Goal: Transaction & Acquisition: Book appointment/travel/reservation

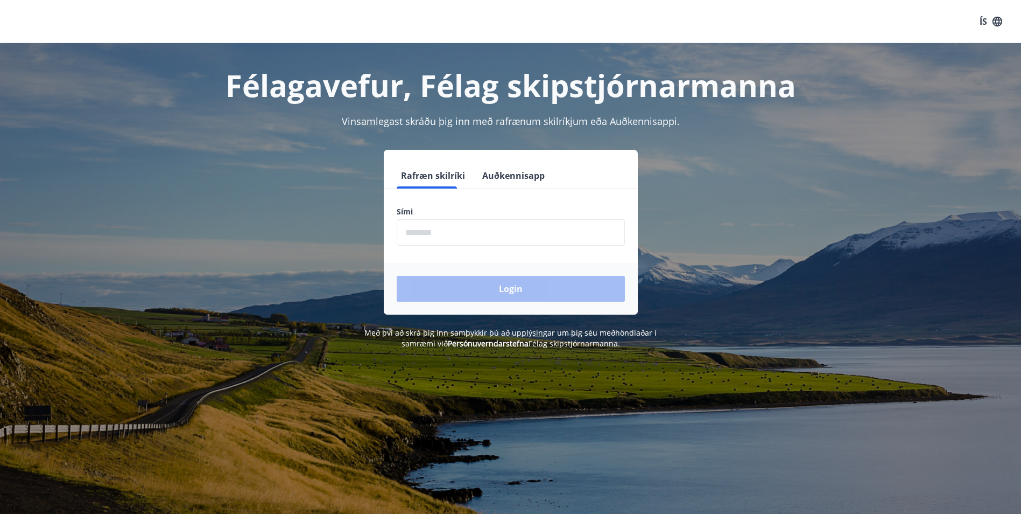
click at [485, 240] on input "phone" at bounding box center [511, 232] width 228 height 26
type input "********"
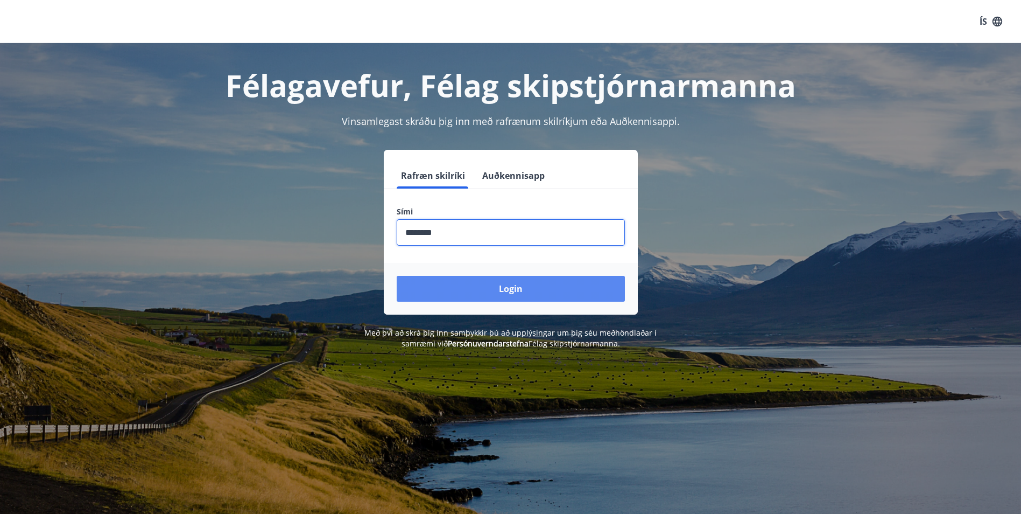
click at [469, 289] on button "Login" at bounding box center [511, 289] width 228 height 26
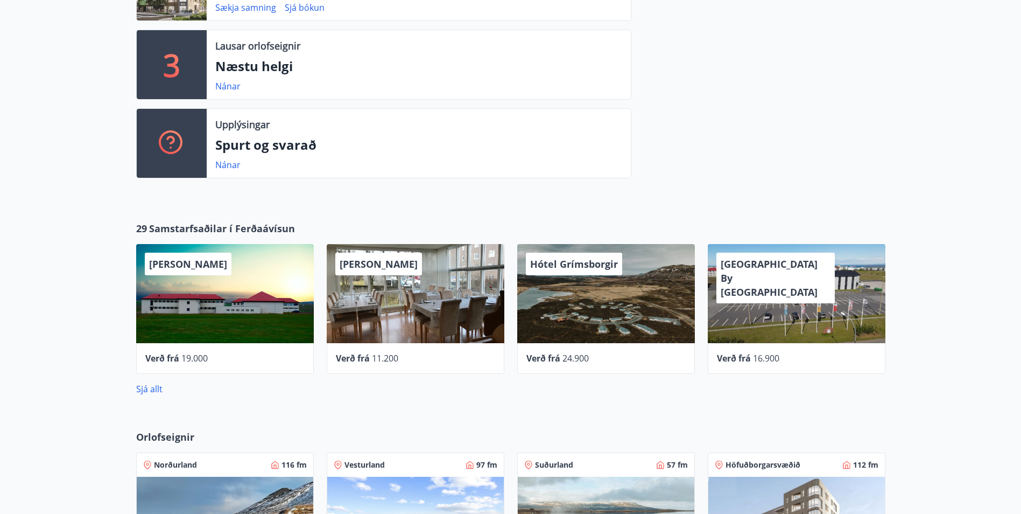
scroll to position [740, 0]
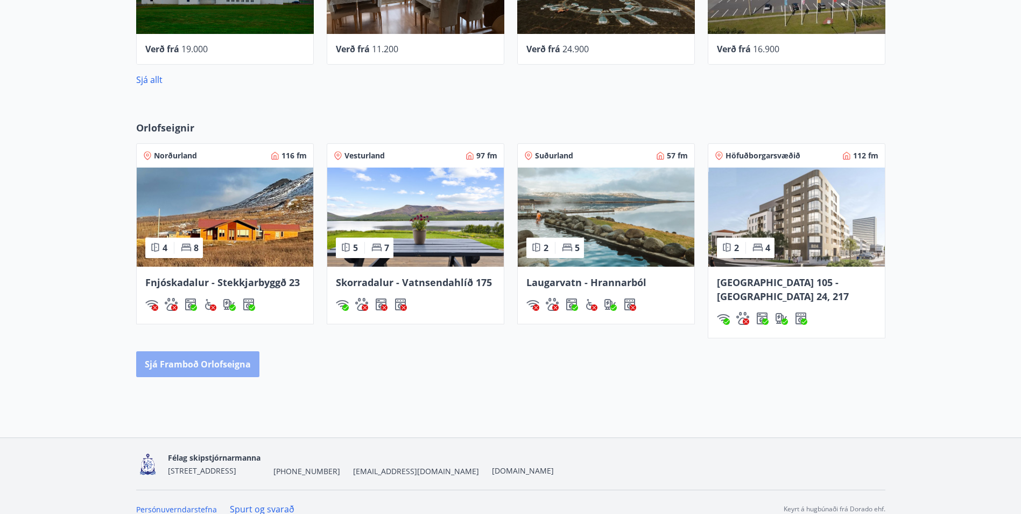
click at [214, 358] on button "Sjá framboð orlofseigna" at bounding box center [197, 364] width 123 height 26
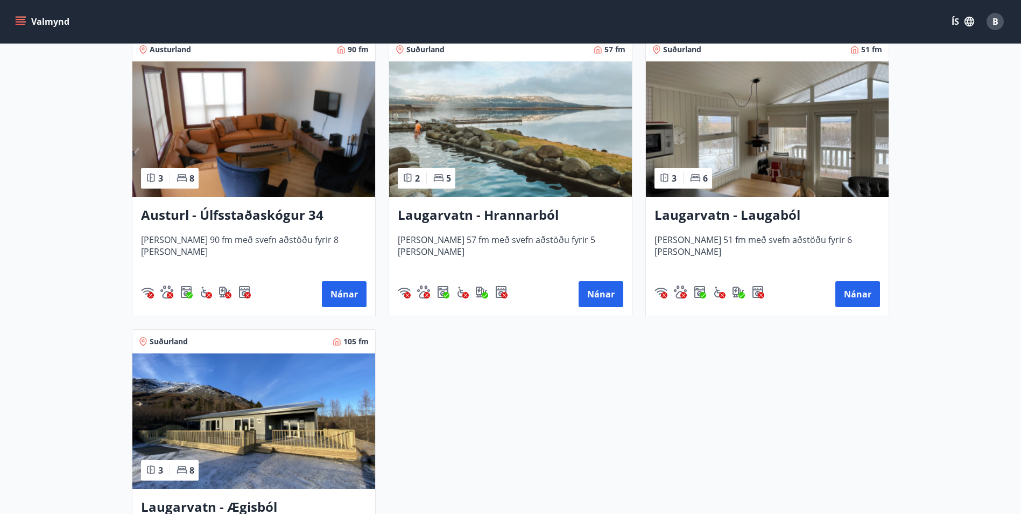
click at [846, 127] on img at bounding box center [767, 129] width 243 height 136
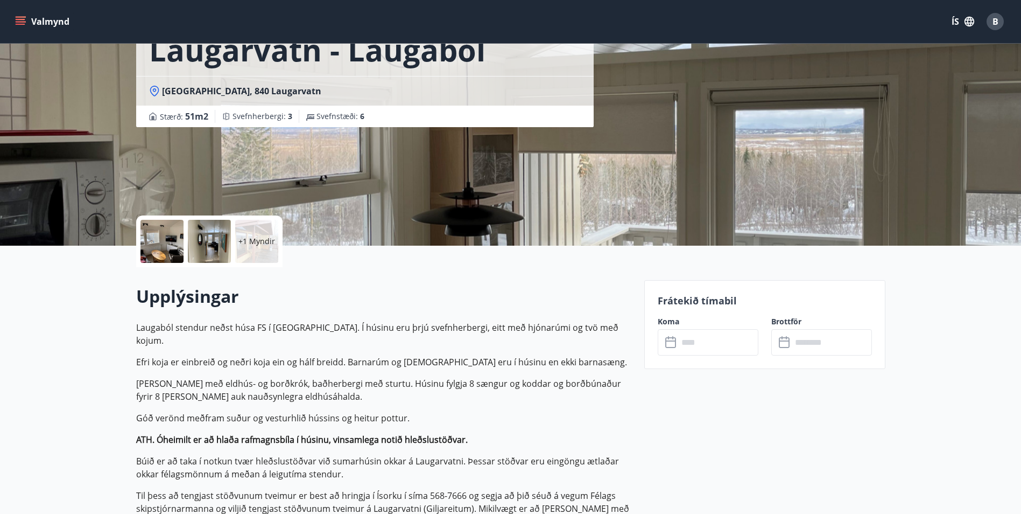
scroll to position [269, 0]
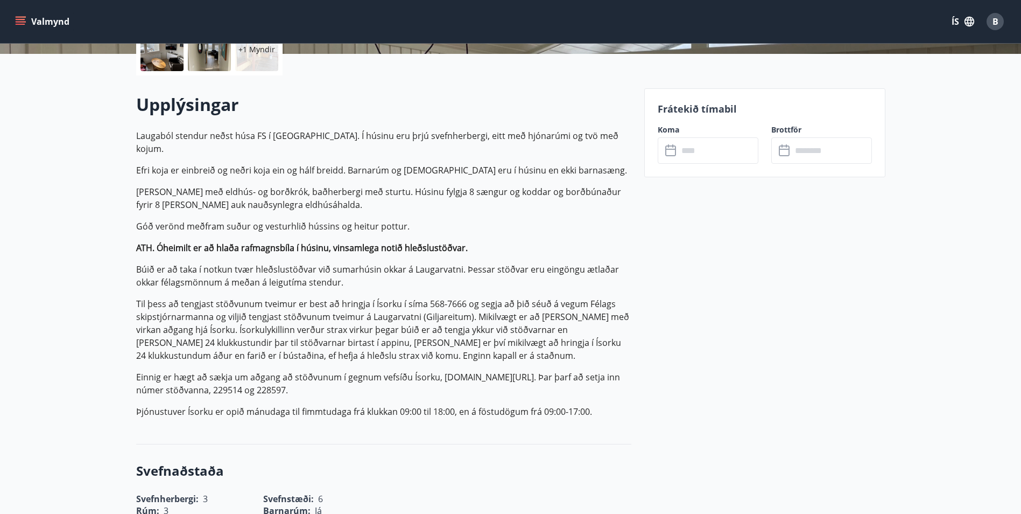
click at [709, 137] on input "text" at bounding box center [718, 150] width 80 height 26
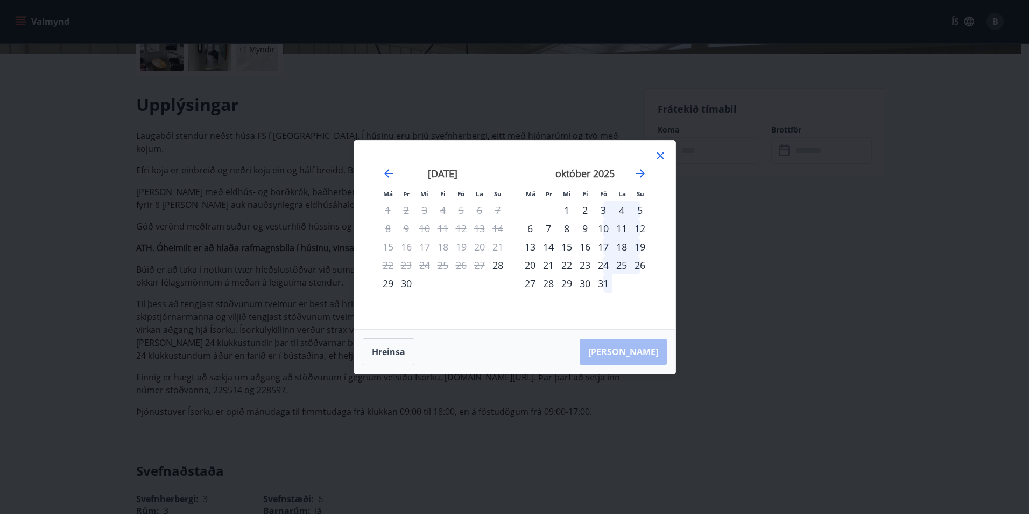
click at [601, 249] on div "17" at bounding box center [603, 246] width 18 height 18
click at [532, 265] on div "20" at bounding box center [530, 265] width 18 height 18
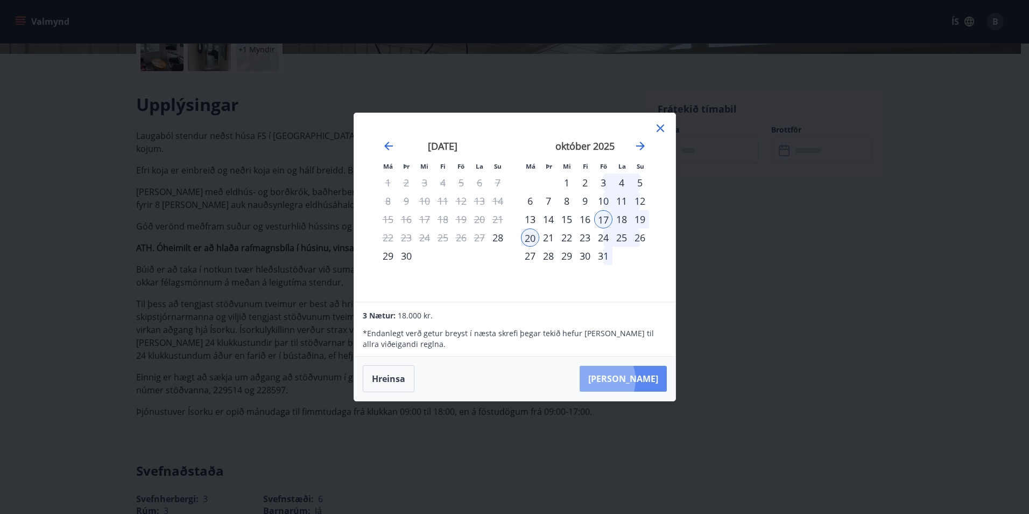
click at [625, 379] on button "[PERSON_NAME]" at bounding box center [623, 378] width 87 height 26
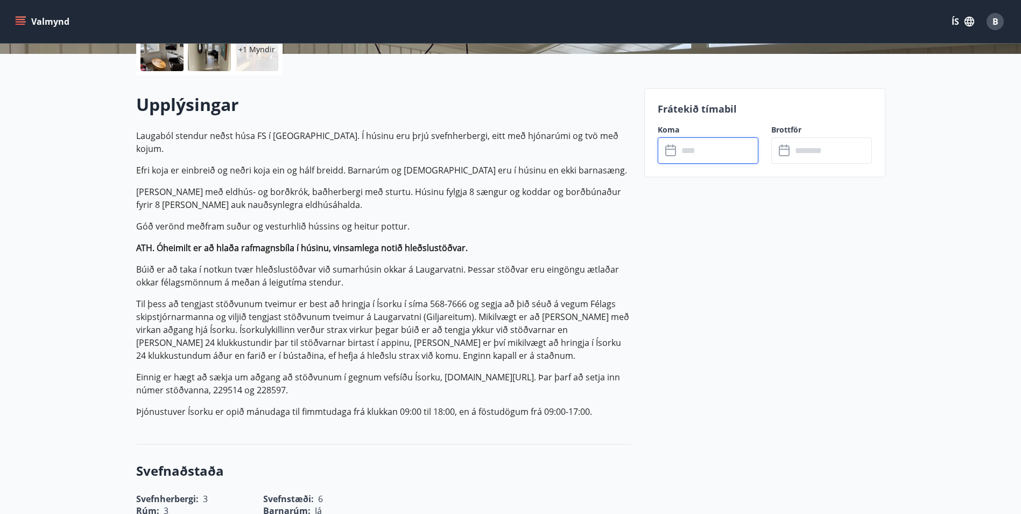
type input "******"
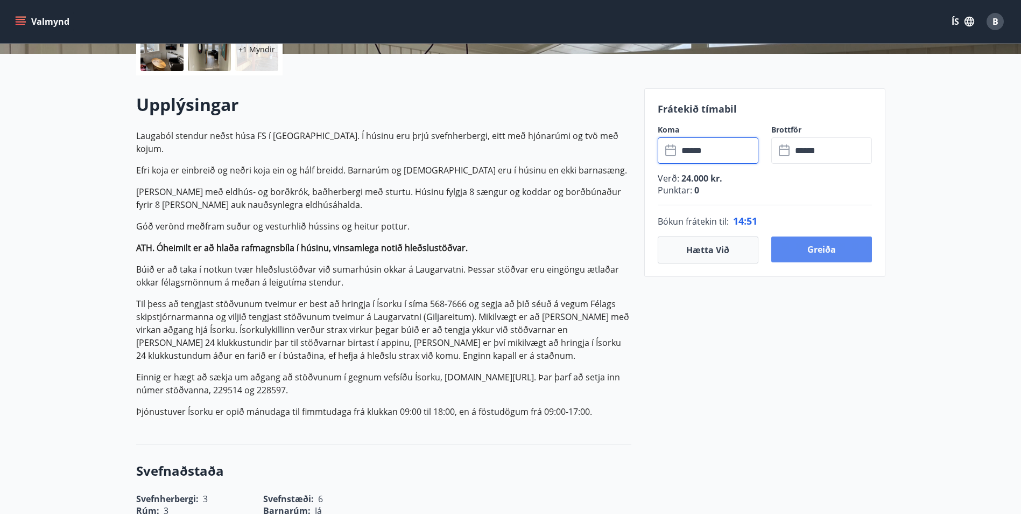
click at [814, 257] on button "Greiða" at bounding box center [821, 249] width 101 height 26
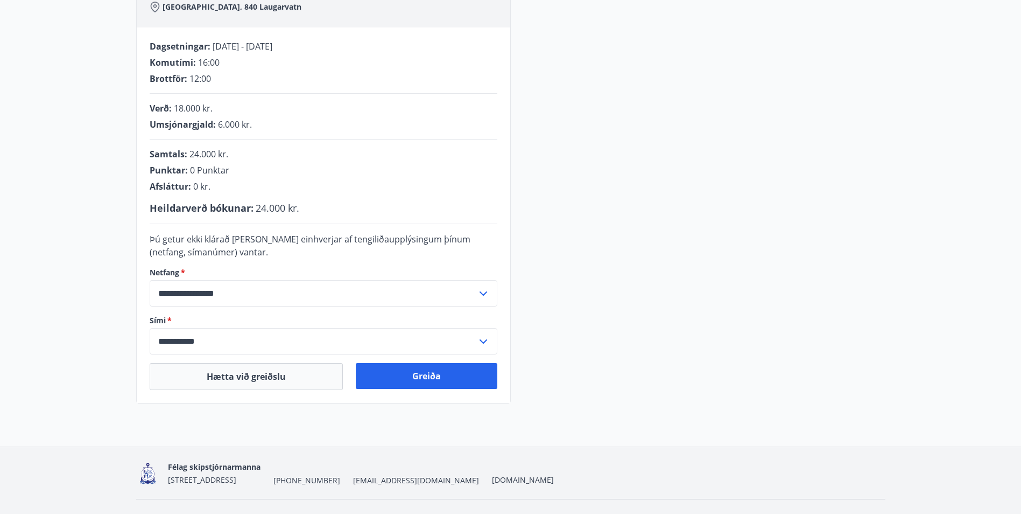
scroll to position [215, 0]
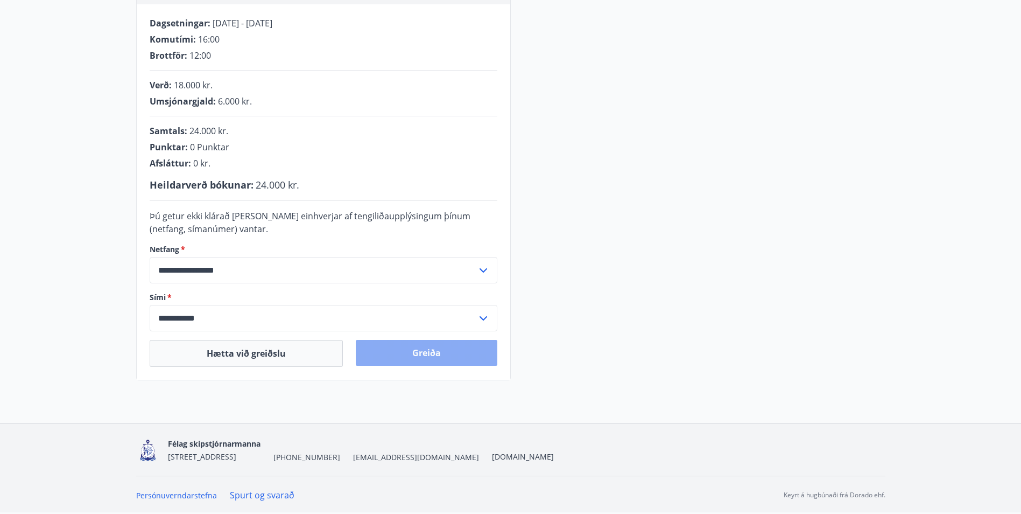
click at [439, 352] on button "Greiða" at bounding box center [427, 353] width 142 height 26
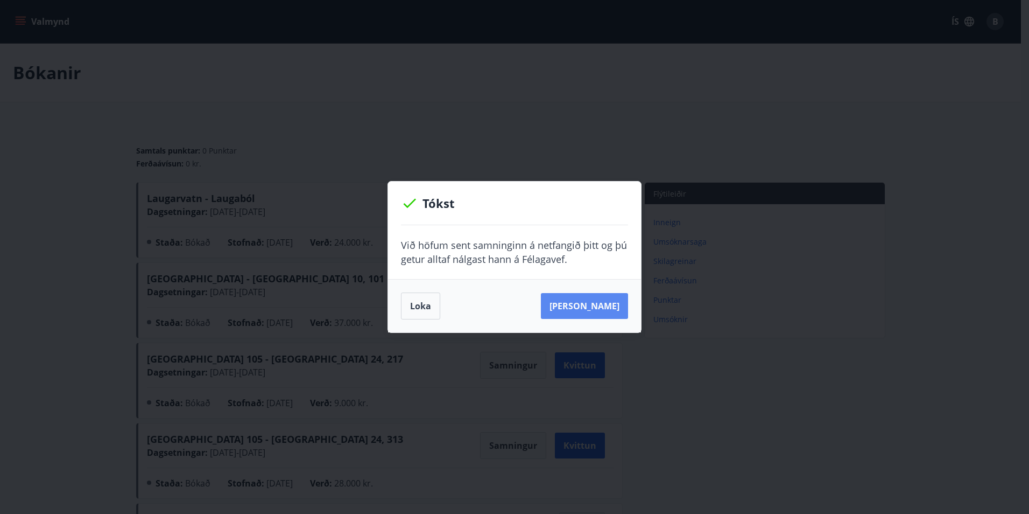
click at [568, 301] on button "Sjá samning" at bounding box center [584, 306] width 87 height 26
click at [430, 310] on button "Loka" at bounding box center [420, 305] width 39 height 27
